Goal: Task Accomplishment & Management: Use online tool/utility

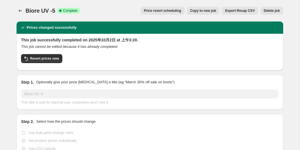
select select "by"
click at [22, 11] on icon "Price change jobs" at bounding box center [21, 11] width 6 height 6
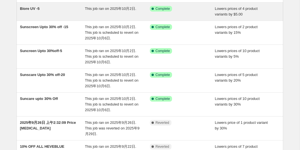
scroll to position [49, 0]
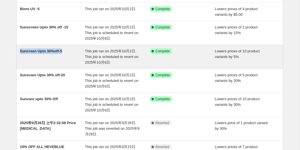
drag, startPoint x: 19, startPoint y: 51, endPoint x: 65, endPoint y: 51, distance: 45.7
click at [65, 51] on div "Suncreen Upto 30%off-5 This job ran on 2025年10月2日. This job is scheduled to rev…" at bounding box center [150, 57] width 267 height 24
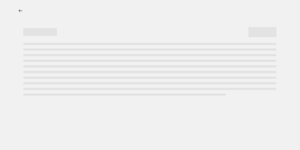
select select "percentage"
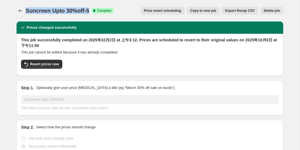
drag, startPoint x: 91, startPoint y: 10, endPoint x: 24, endPoint y: 11, distance: 66.5
click at [24, 11] on div "Suncreen Upto 30%off-5 Success Complete Complete Price revert scheduling Copy t…" at bounding box center [150, 11] width 267 height 8
copy span "Suncreen Upto 30%off-5"
click at [21, 12] on icon "Price change jobs" at bounding box center [21, 11] width 6 height 6
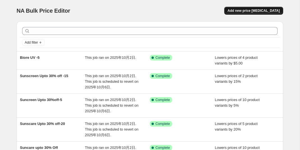
click at [243, 9] on span "Add new price [MEDICAL_DATA]" at bounding box center [254, 10] width 52 height 4
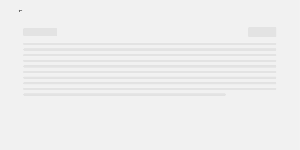
select select "percentage"
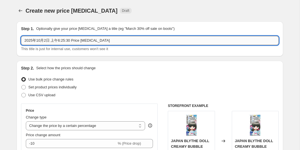
drag, startPoint x: 126, startPoint y: 42, endPoint x: 32, endPoint y: 40, distance: 93.5
click at [20, 39] on div "Step 1. Optionally give your price [MEDICAL_DATA] a title (eg "March 30% off sa…" at bounding box center [150, 38] width 267 height 35
paste input "Suncreen Upto 30%off-5"
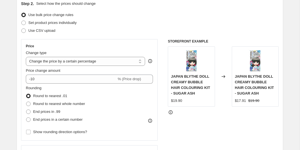
scroll to position [65, 0]
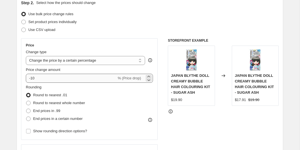
type input "Suncreen Upto 30%off-5"
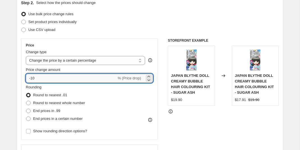
click at [51, 78] on input "-10" at bounding box center [71, 78] width 91 height 9
type input "-1"
type input "-5"
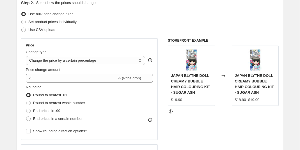
click at [113, 45] on div "Price" at bounding box center [89, 45] width 127 height 4
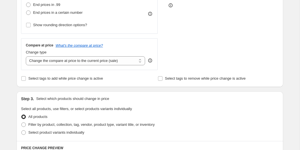
scroll to position [182, 0]
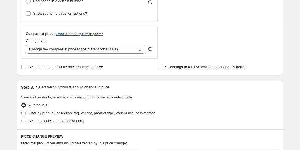
drag, startPoint x: 25, startPoint y: 112, endPoint x: 42, endPoint y: 111, distance: 17.1
click at [25, 112] on span at bounding box center [23, 113] width 4 height 4
click at [22, 111] on input "Filter by product, collection, tag, vendor, product type, variant title, or inv…" at bounding box center [21, 111] width 0 height 0
radio input "true"
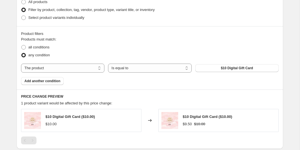
scroll to position [287, 0]
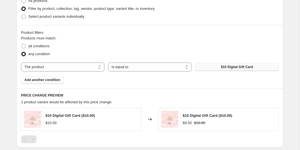
click at [239, 65] on span "$10 Digital Gift Card" at bounding box center [237, 67] width 32 height 4
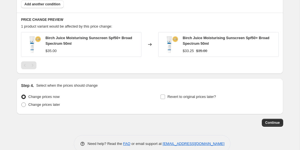
scroll to position [371, 0]
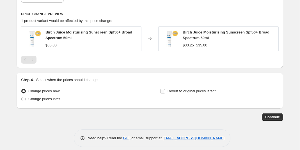
click at [161, 90] on input "Revert to original prices later?" at bounding box center [163, 91] width 4 height 4
checkbox input "true"
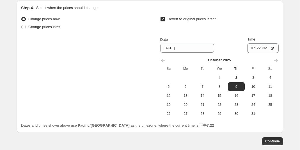
scroll to position [449, 0]
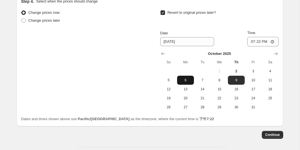
click at [189, 78] on span "6" at bounding box center [185, 80] width 12 height 4
type input "[DATE]"
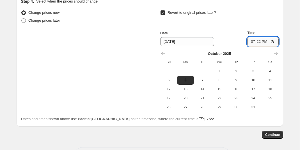
click at [273, 41] on input "19:22" at bounding box center [262, 42] width 31 height 10
type input "23:59"
click at [274, 132] on button "Continue" at bounding box center [272, 135] width 21 height 8
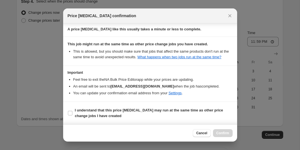
scroll to position [97, 0]
click at [71, 113] on input "I understand that this price [MEDICAL_DATA] may run at the same time as other p…" at bounding box center [70, 113] width 4 height 4
checkbox input "true"
click at [223, 132] on span "Confirm" at bounding box center [222, 133] width 13 height 4
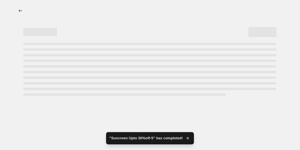
select select "percentage"
